Goal: Task Accomplishment & Management: Manage account settings

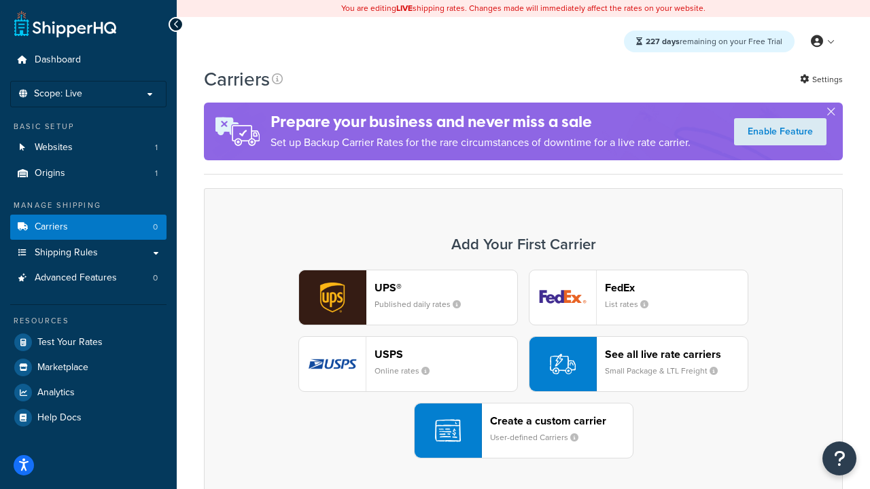
click at [523, 364] on div "UPS® Published daily rates FedEx List rates USPS Online rates See all live rate…" at bounding box center [523, 364] width 610 height 189
click at [676, 287] on header "FedEx" at bounding box center [676, 287] width 143 height 13
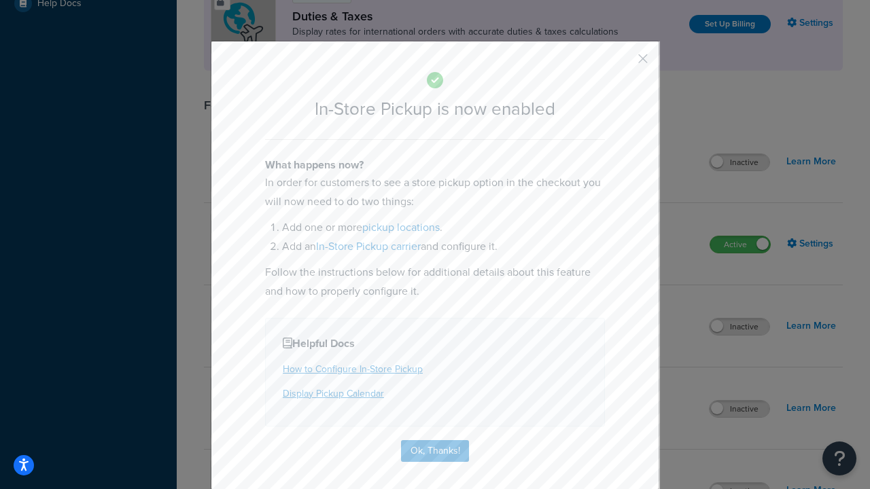
click at [622, 63] on button "button" at bounding box center [622, 63] width 3 height 3
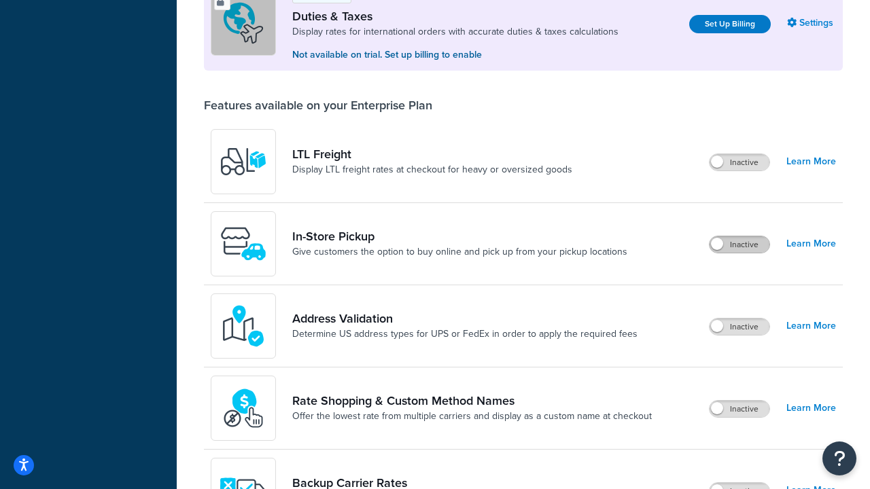
scroll to position [414, 0]
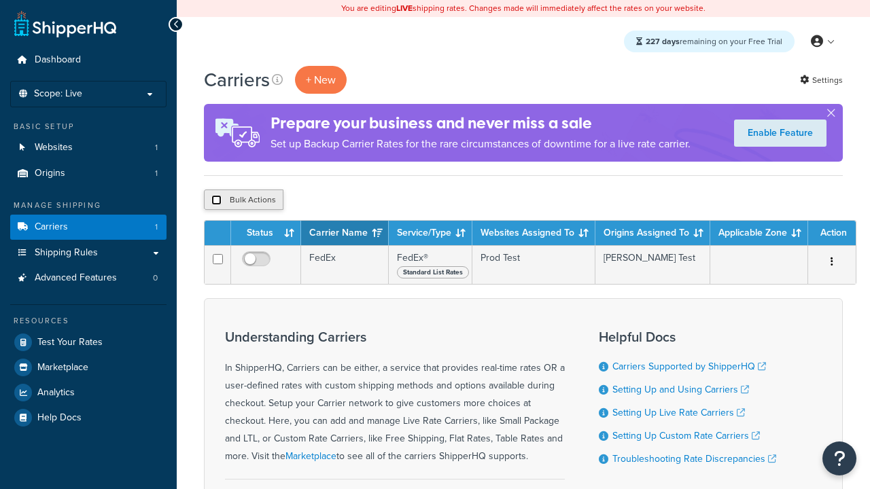
click at [216, 200] on input "checkbox" at bounding box center [216, 200] width 10 height 10
checkbox input "true"
click at [0, 0] on button "Delete" at bounding box center [0, 0] width 0 height 0
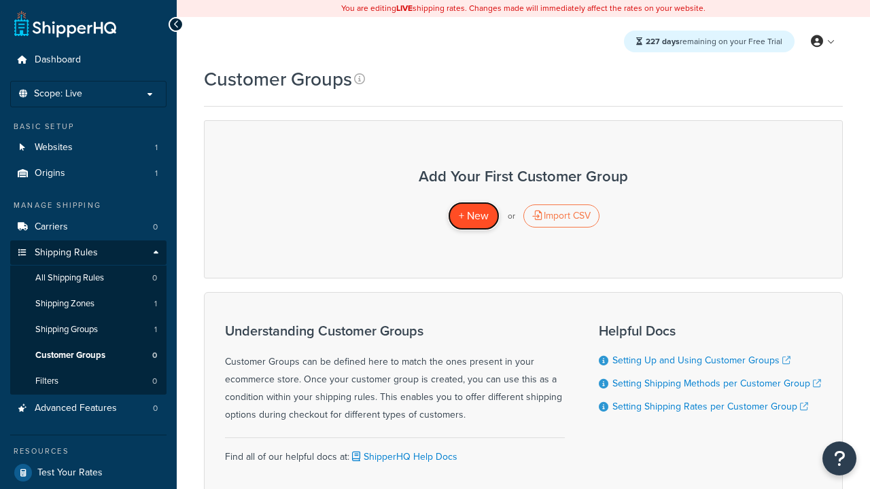
click at [473, 216] on span "+ New" at bounding box center [474, 216] width 30 height 16
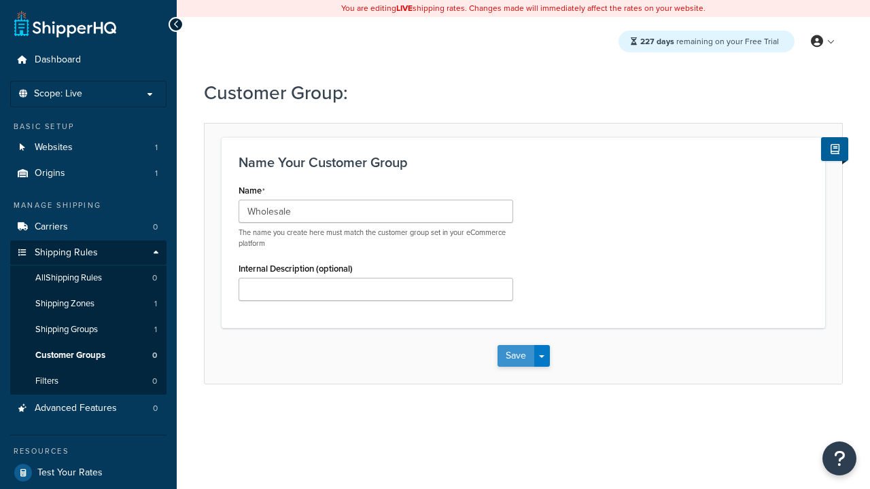
type input "Wholesale"
click at [515, 356] on button "Save" at bounding box center [515, 356] width 37 height 22
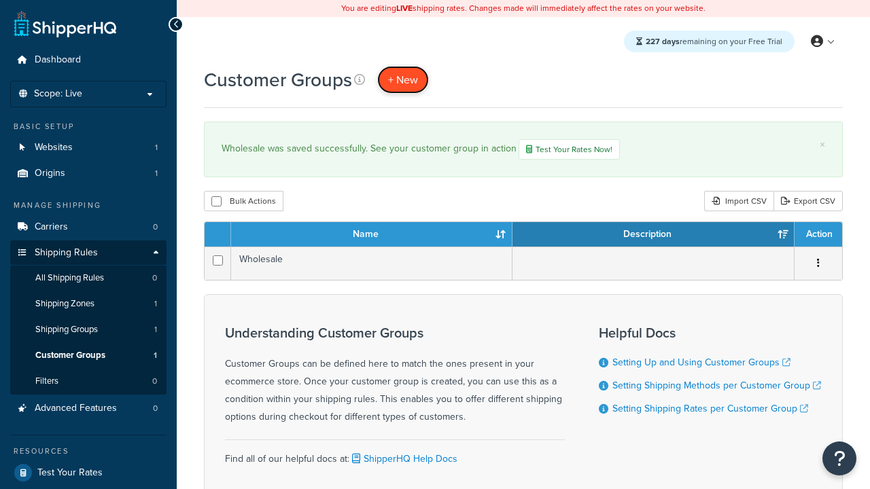
click at [403, 79] on span "+ New" at bounding box center [403, 80] width 30 height 16
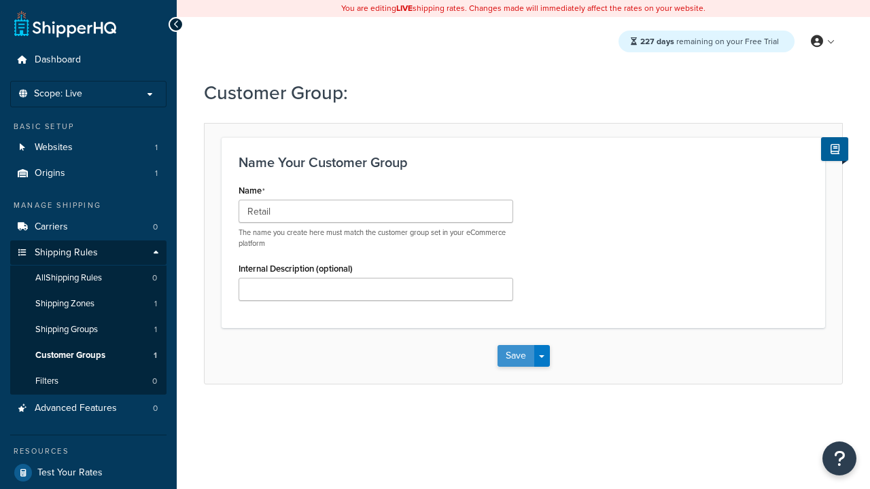
type input "Retail"
click at [515, 356] on button "Save" at bounding box center [515, 356] width 37 height 22
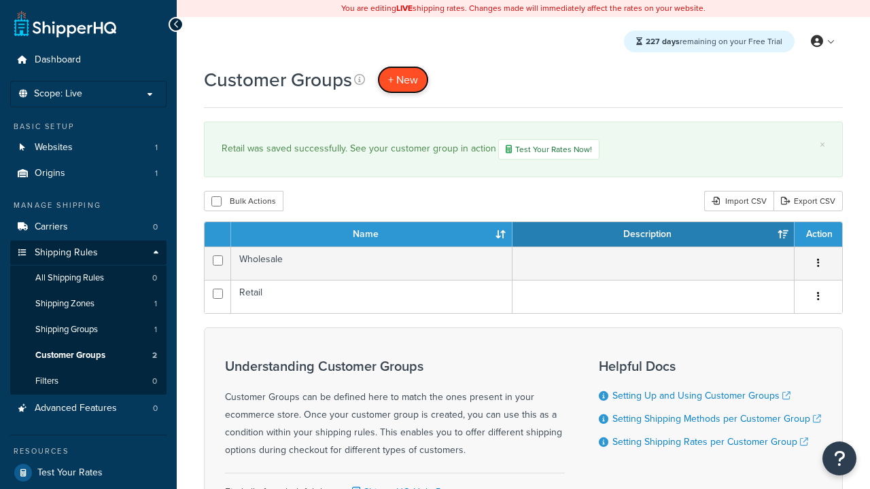
click at [403, 79] on span "+ New" at bounding box center [403, 80] width 30 height 16
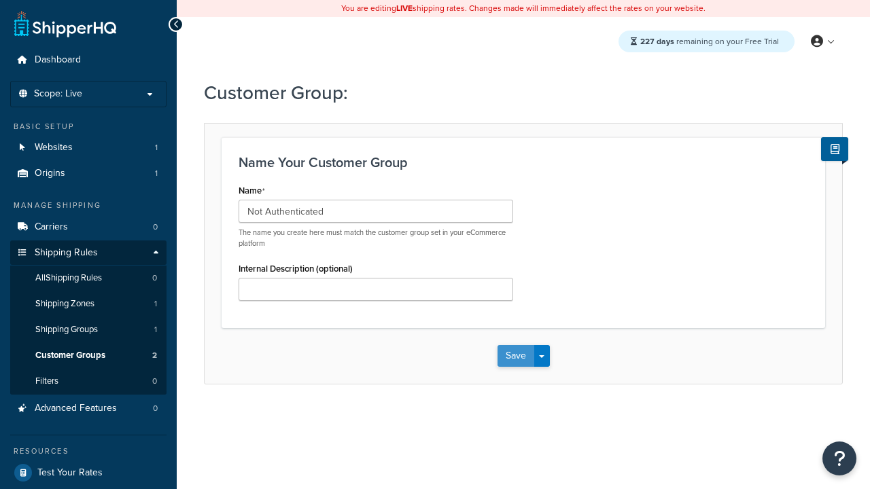
type input "Not Authenticated"
click at [515, 356] on button "Save" at bounding box center [515, 356] width 37 height 22
type input "Logged in"
click at [515, 356] on button "Save" at bounding box center [515, 356] width 37 height 22
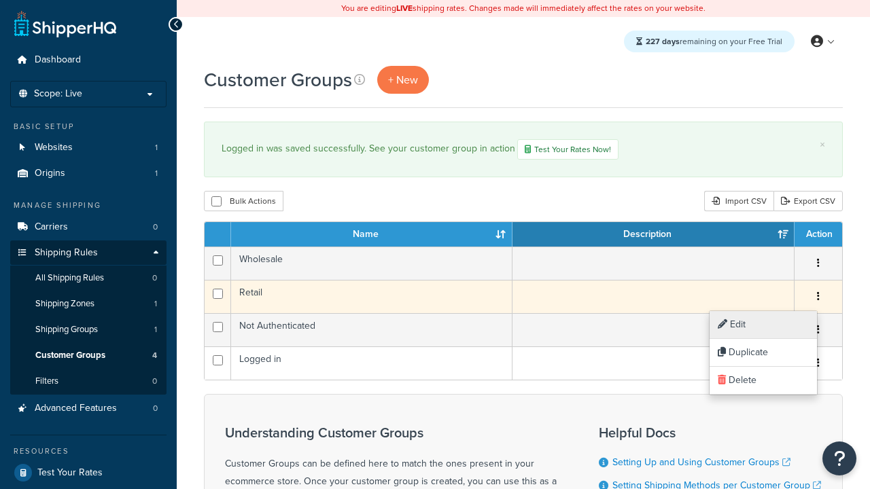
click at [762, 325] on link "Edit" at bounding box center [762, 325] width 107 height 28
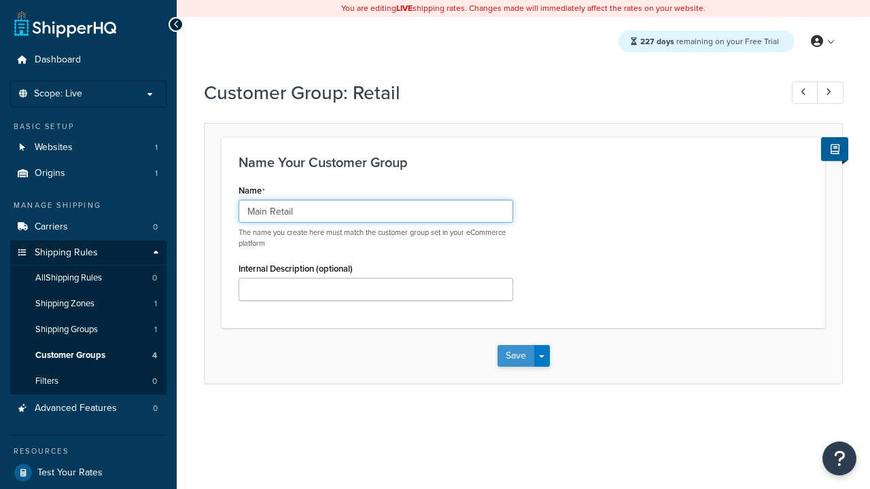
type input "Main Retail"
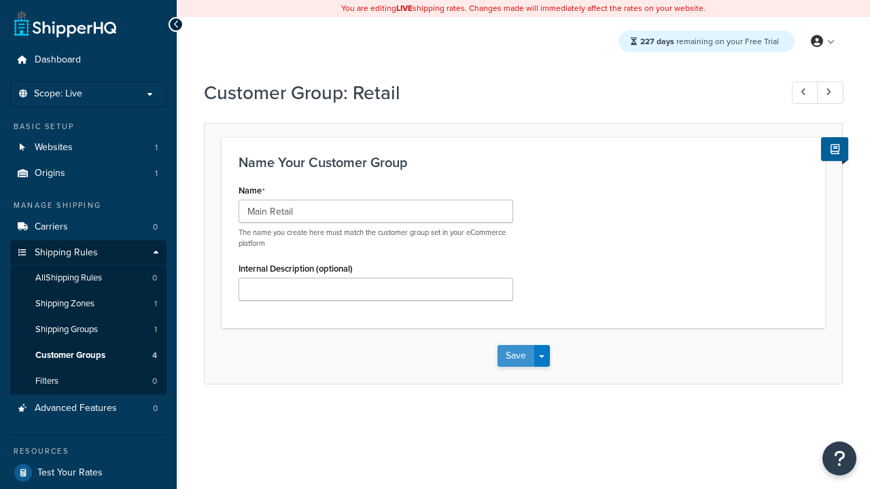
click at [515, 356] on button "Save" at bounding box center [515, 356] width 37 height 22
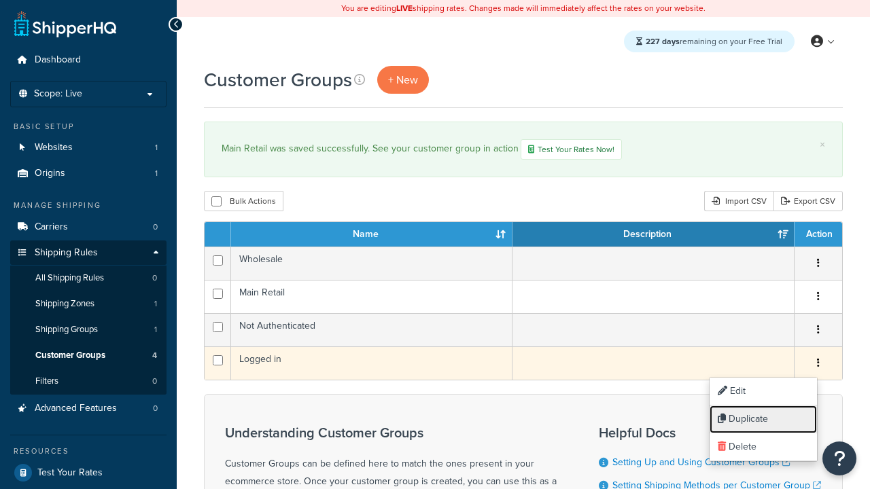
click at [762, 419] on link "Duplicate" at bounding box center [762, 420] width 107 height 28
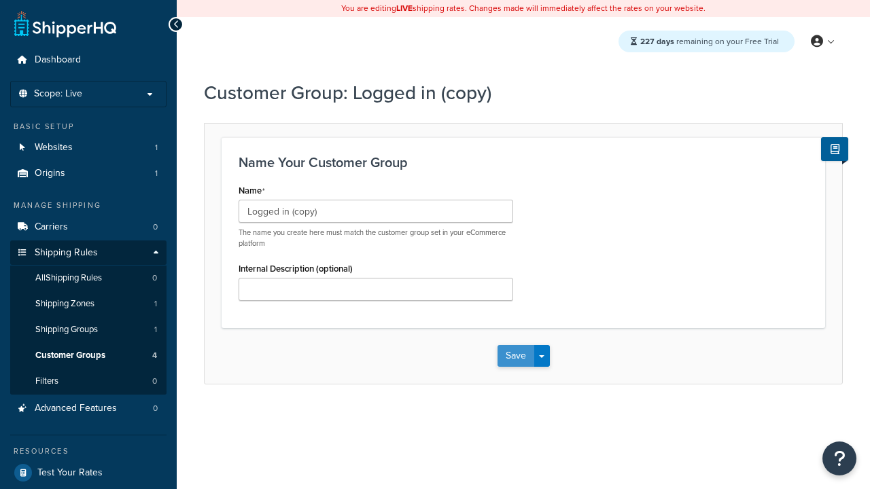
click at [515, 356] on button "Save" at bounding box center [515, 356] width 37 height 22
